Goal: Task Accomplishment & Management: Manage account settings

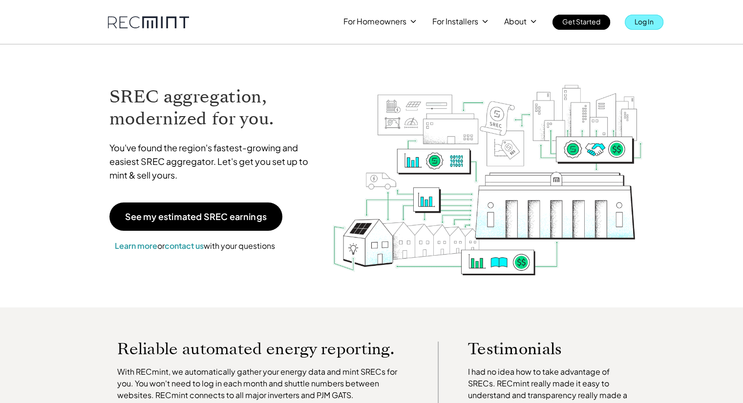
click at [647, 24] on p "Log In" at bounding box center [643, 22] width 19 height 14
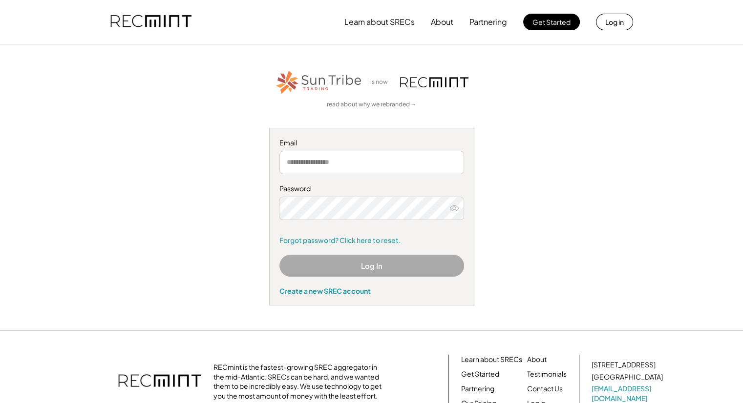
click at [302, 158] on input "email" at bounding box center [371, 162] width 185 height 23
type input "**********"
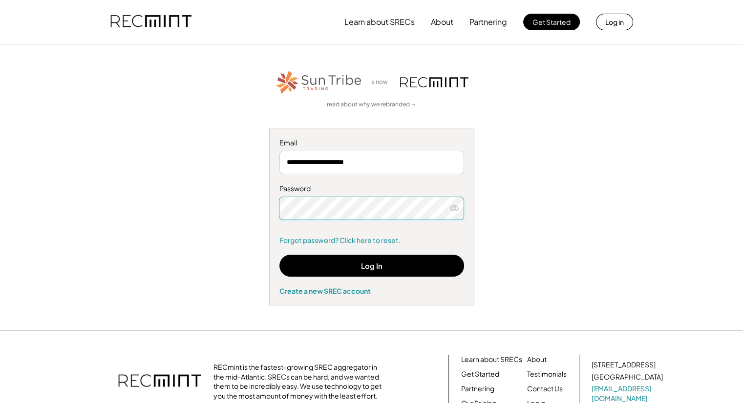
click at [454, 212] on icon at bounding box center [454, 209] width 10 height 10
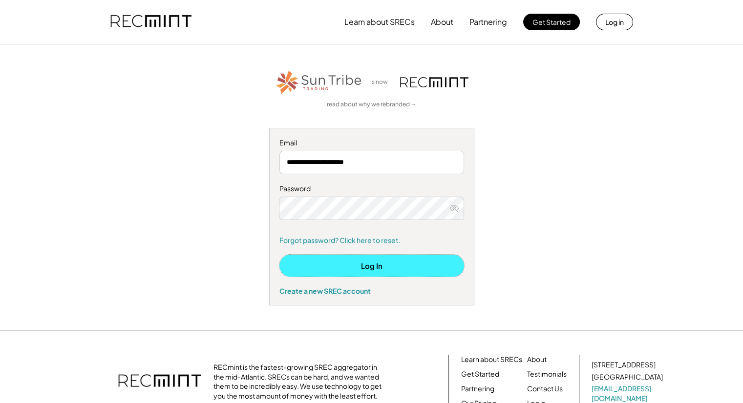
click at [401, 271] on button "Log In" at bounding box center [371, 266] width 185 height 22
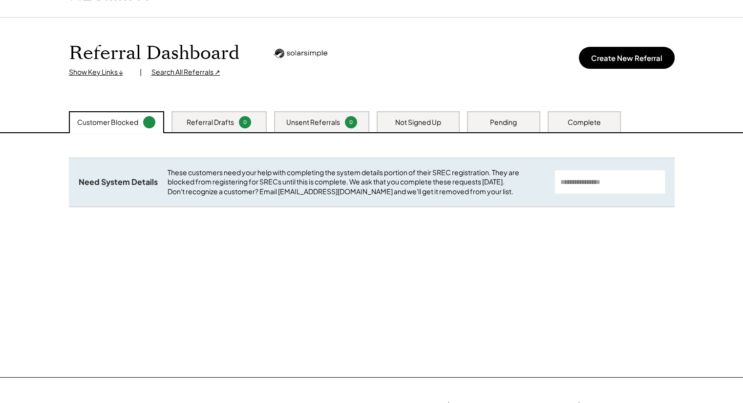
scroll to position [49, 0]
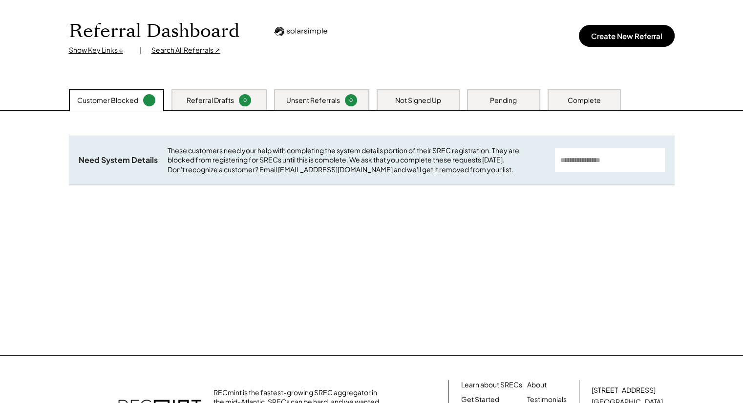
drag, startPoint x: 324, startPoint y: 102, endPoint x: 316, endPoint y: 100, distance: 9.0
click at [325, 102] on div "Unsent Referrals" at bounding box center [313, 101] width 54 height 10
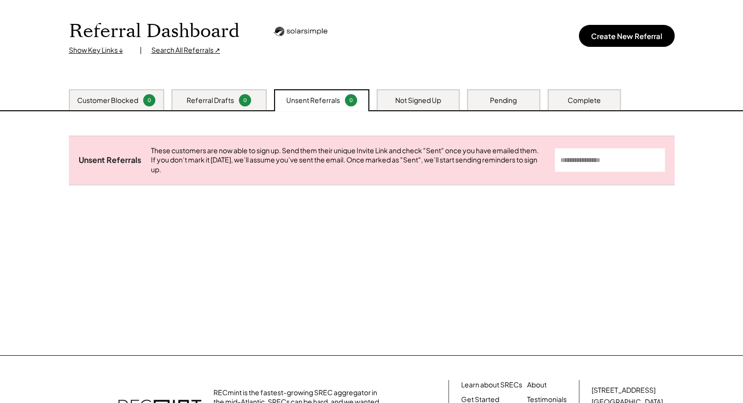
click at [244, 100] on div "0" at bounding box center [244, 100] width 9 height 7
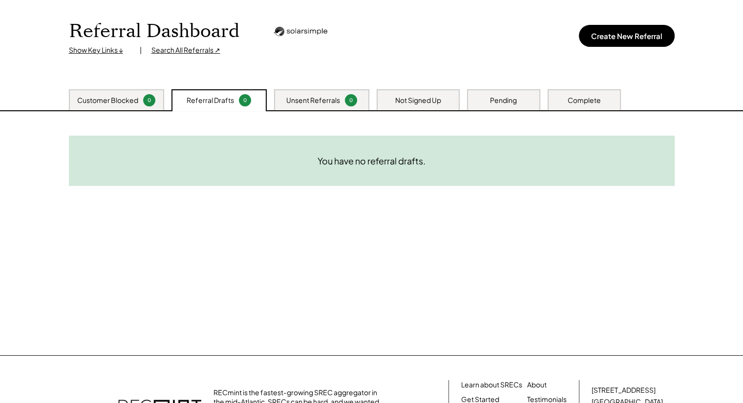
click at [422, 104] on div "Not Signed Up" at bounding box center [418, 101] width 46 height 10
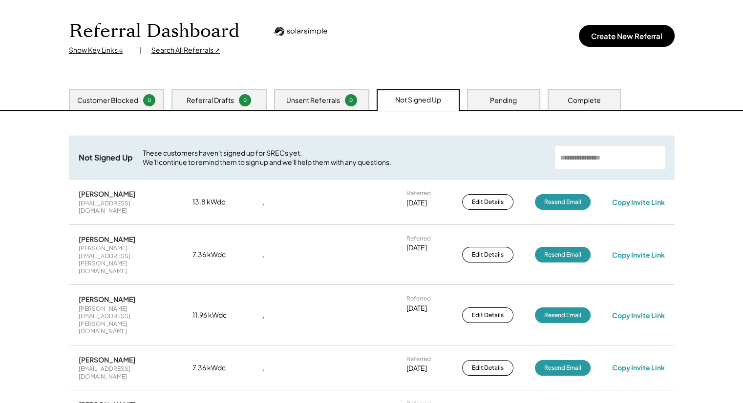
click at [486, 92] on div "Pending" at bounding box center [503, 99] width 73 height 21
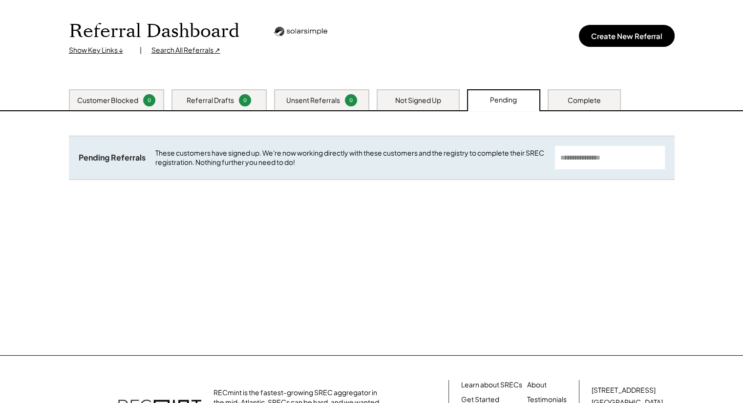
click at [438, 101] on div "Not Signed Up" at bounding box center [418, 101] width 46 height 10
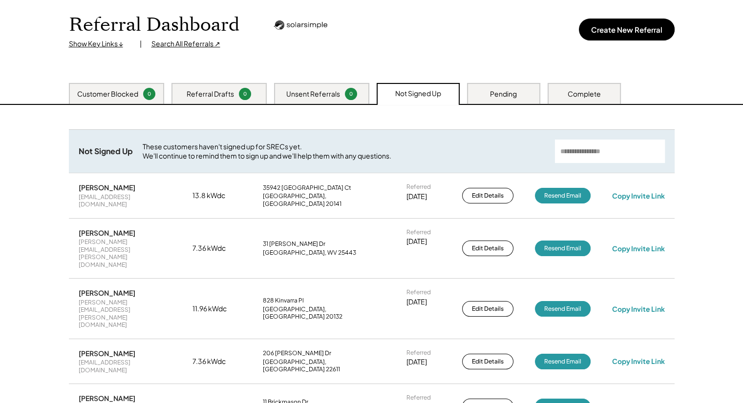
scroll to position [0, 0]
